Goal: Transaction & Acquisition: Purchase product/service

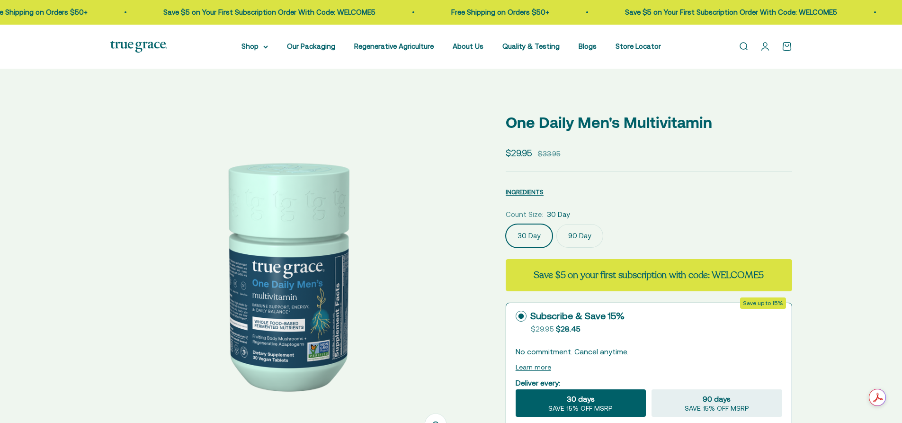
select select "3"
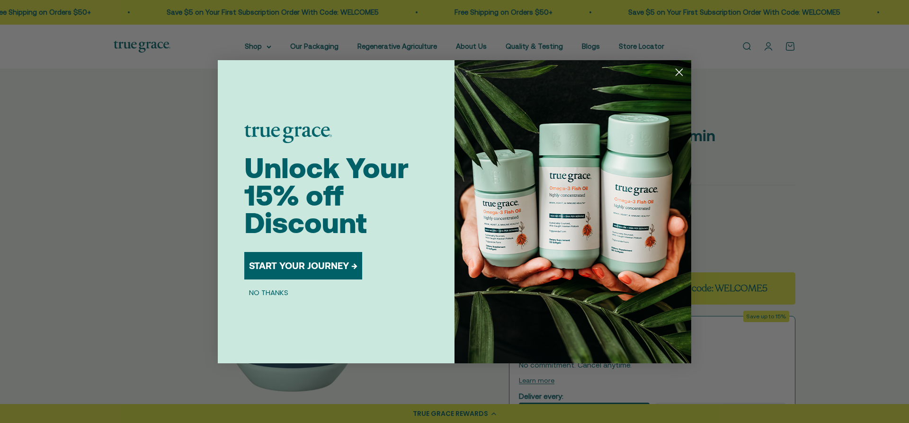
click at [676, 70] on circle "Close dialog" at bounding box center [680, 72] width 16 height 16
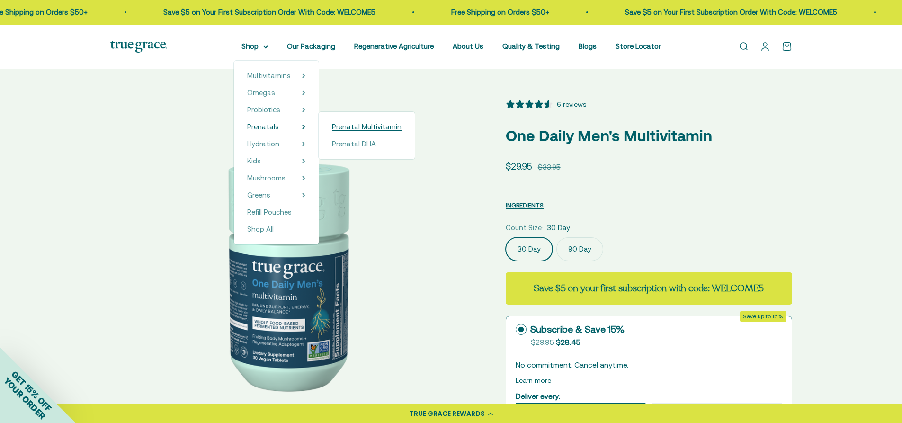
click at [361, 130] on span "Prenatal Multivitamin" at bounding box center [367, 127] width 70 height 8
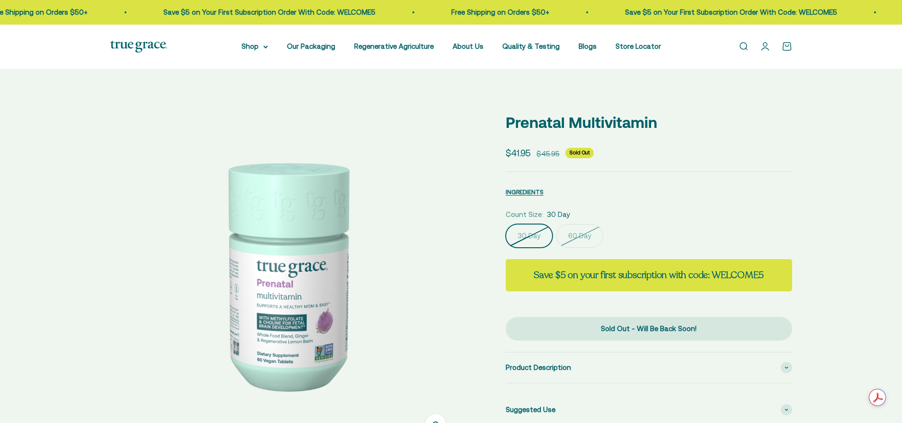
select select "3"
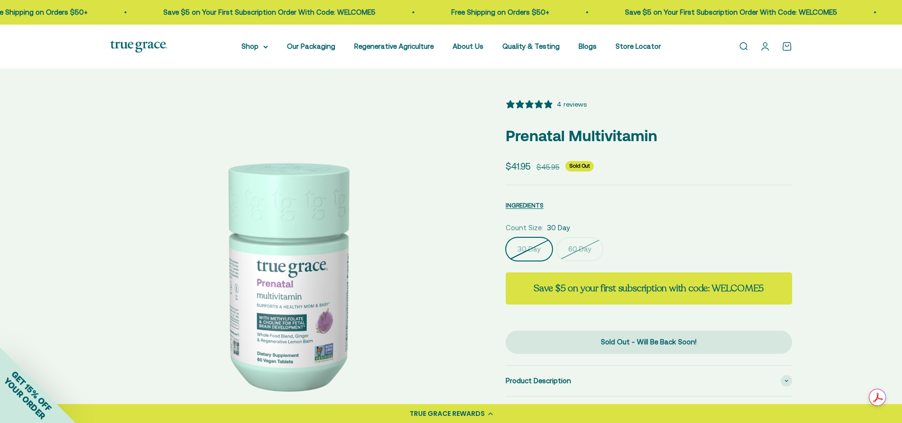
click at [323, 352] on img at bounding box center [285, 274] width 350 height 350
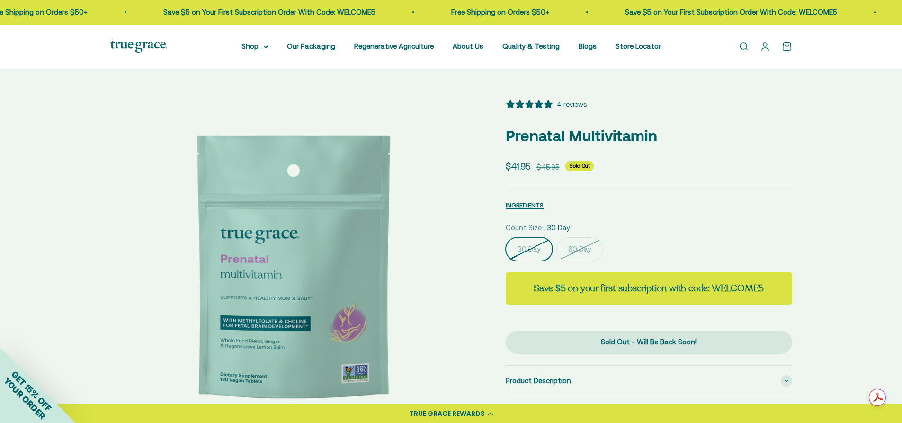
scroll to position [0, 361]
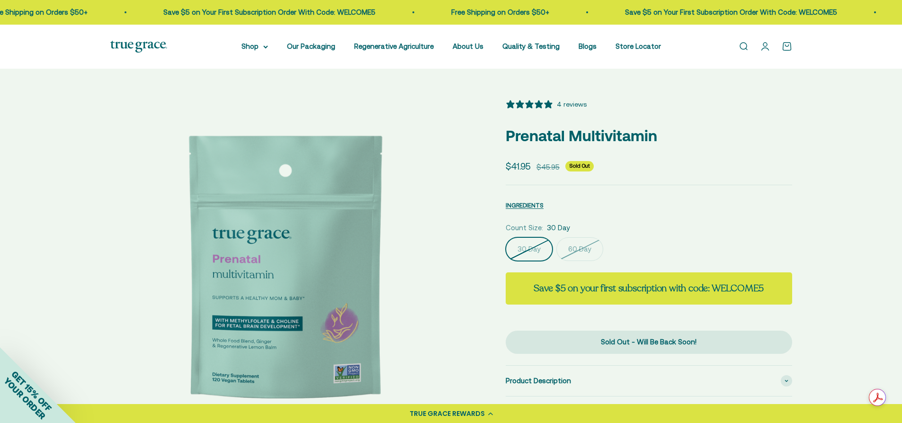
click at [326, 375] on img at bounding box center [285, 274] width 350 height 350
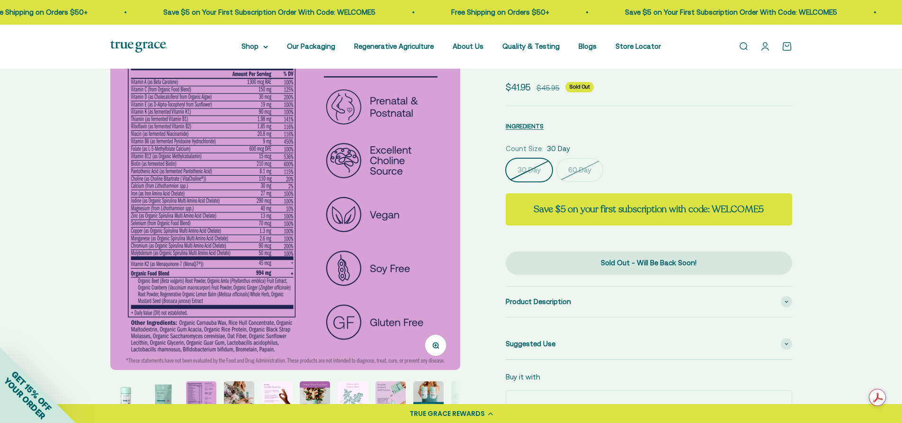
scroll to position [95, 0]
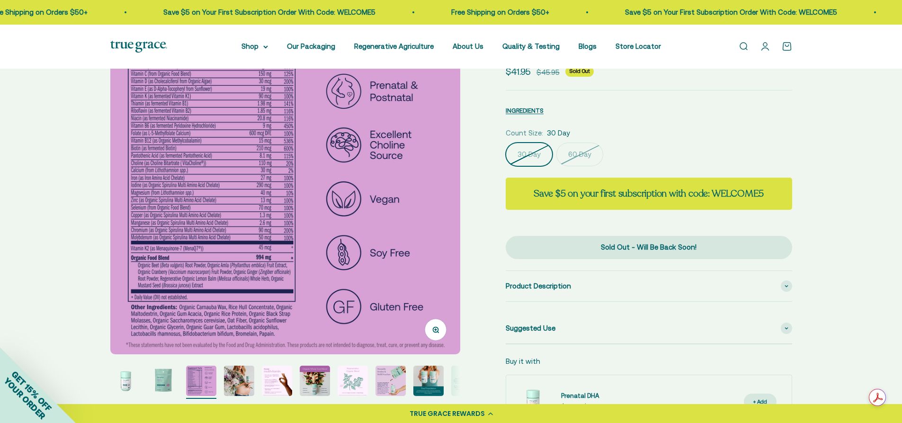
click at [115, 134] on img at bounding box center [285, 179] width 350 height 350
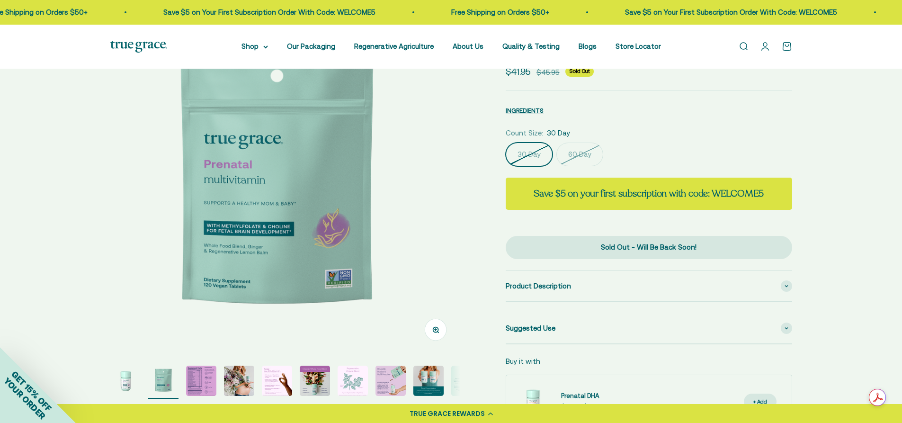
scroll to position [0, 361]
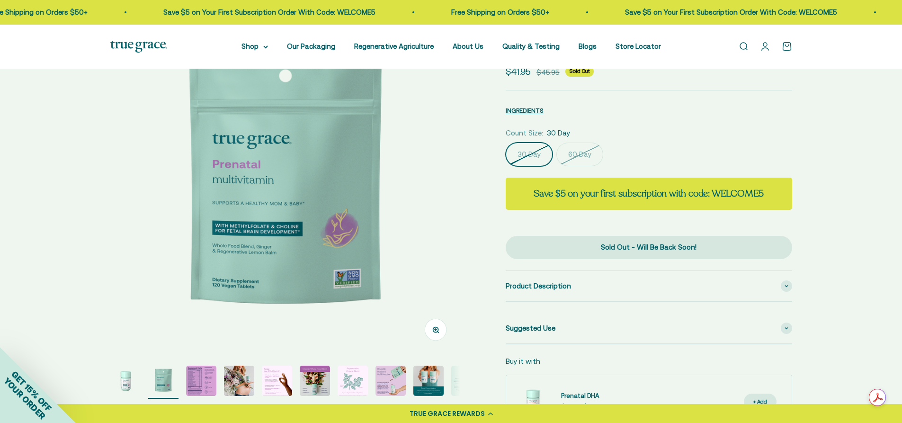
click at [428, 165] on img at bounding box center [285, 179] width 350 height 350
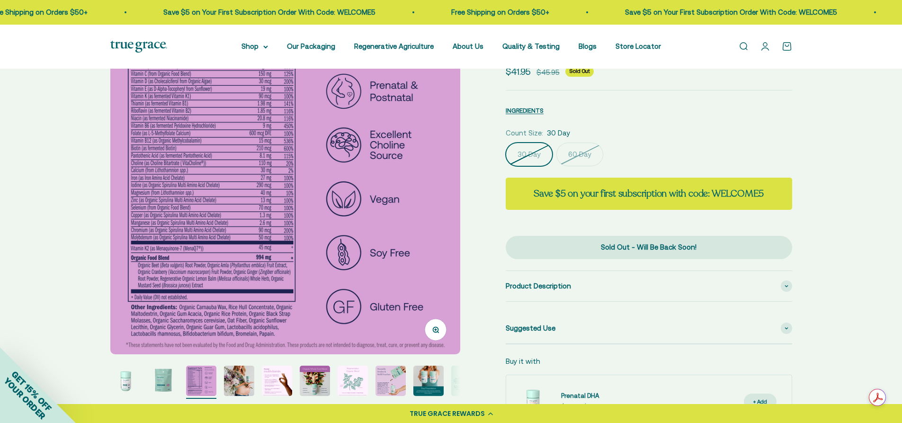
click at [428, 165] on img at bounding box center [285, 179] width 350 height 350
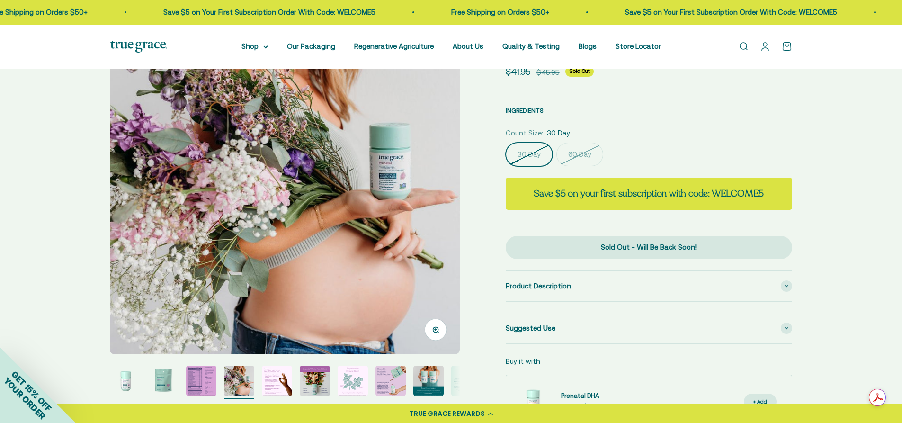
click at [427, 165] on img at bounding box center [285, 179] width 350 height 350
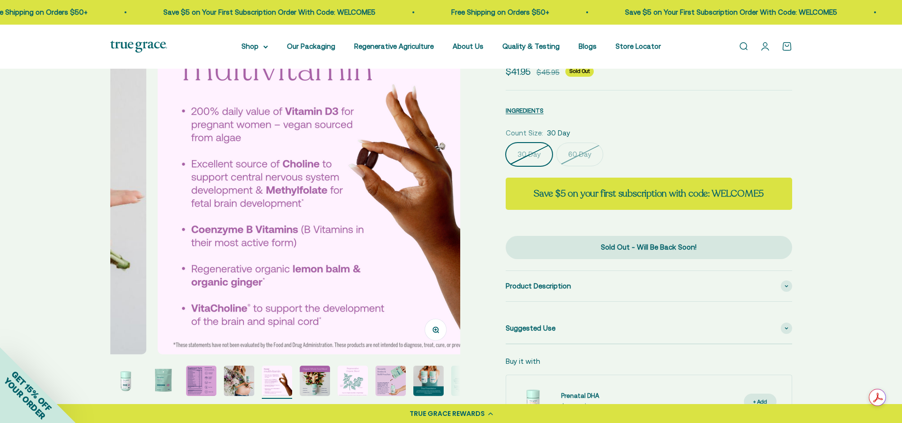
scroll to position [0, 1446]
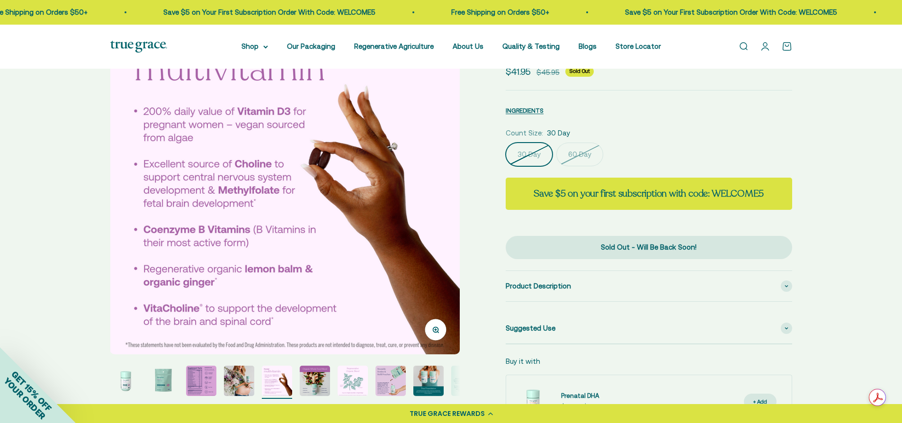
click at [426, 165] on img at bounding box center [285, 179] width 350 height 350
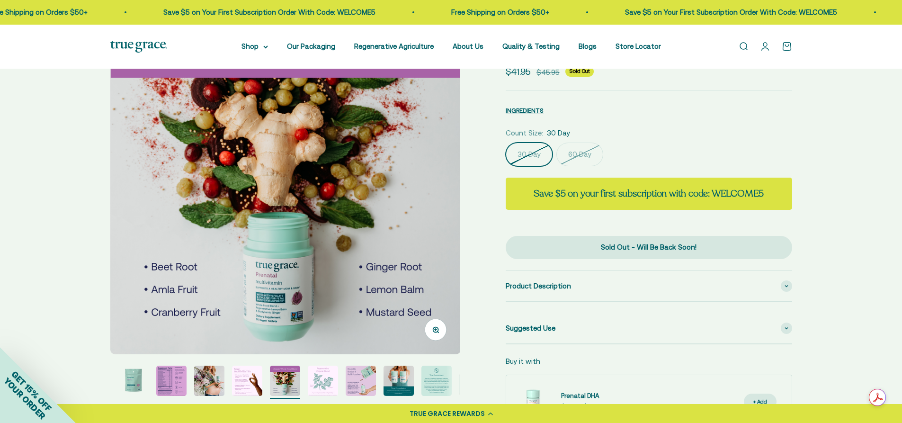
scroll to position [0, 1807]
click at [426, 165] on img at bounding box center [285, 179] width 350 height 350
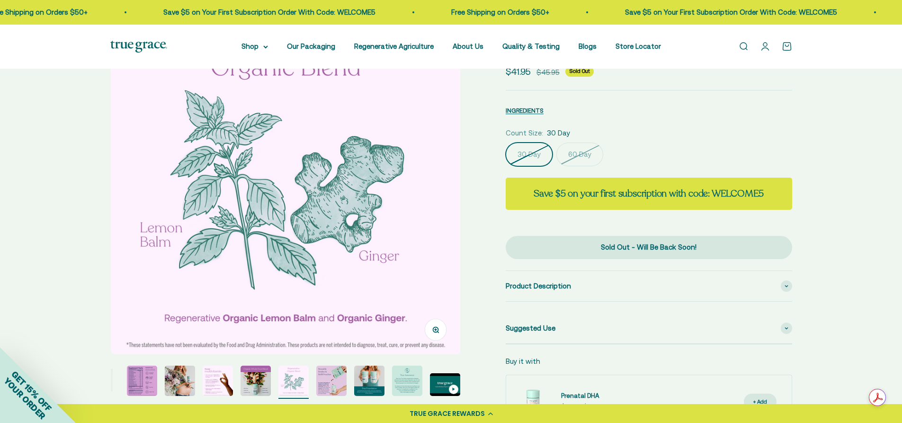
scroll to position [0, 2168]
click at [425, 165] on img at bounding box center [285, 179] width 350 height 350
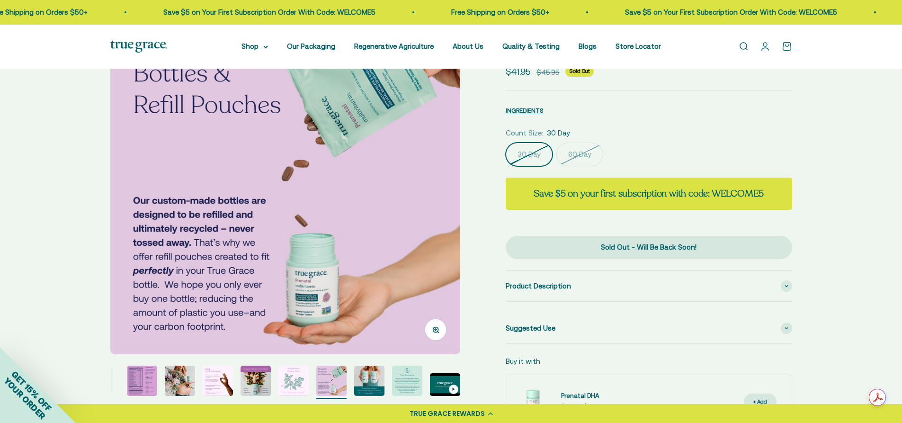
click at [425, 165] on img at bounding box center [285, 179] width 350 height 350
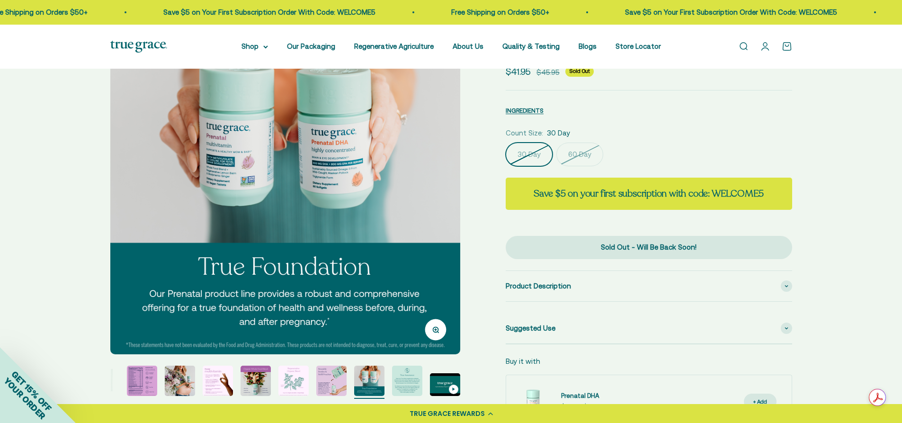
scroll to position [0, 2892]
click at [424, 166] on img at bounding box center [285, 179] width 350 height 350
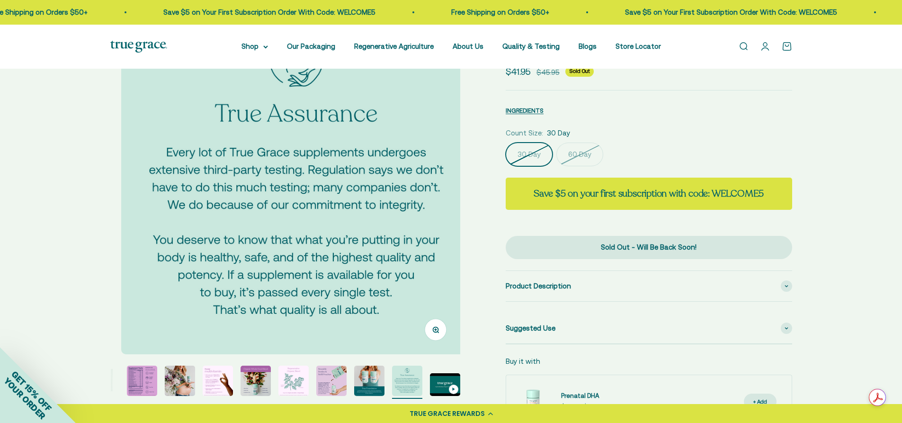
scroll to position [0, 3253]
